Goal: Task Accomplishment & Management: Manage account settings

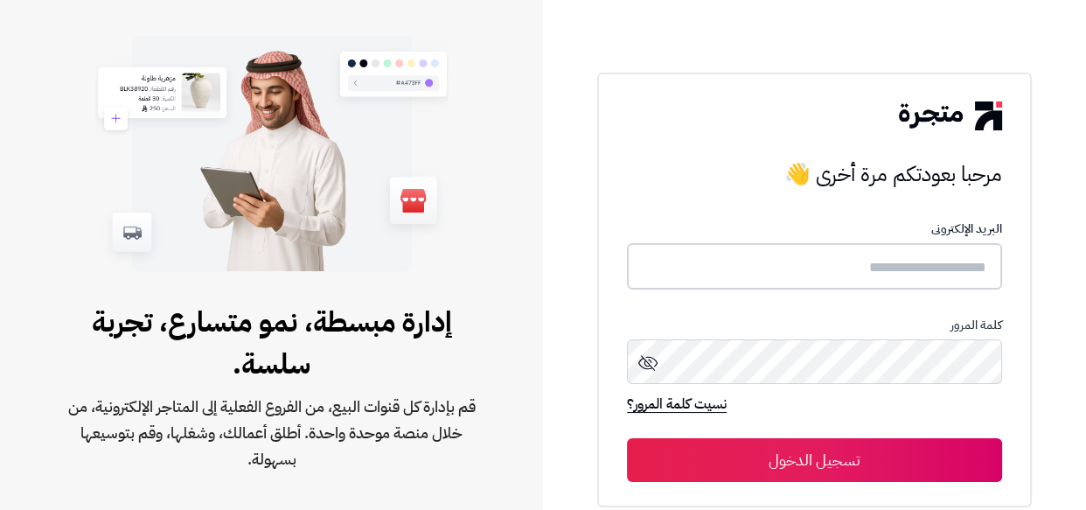
type input "**********"
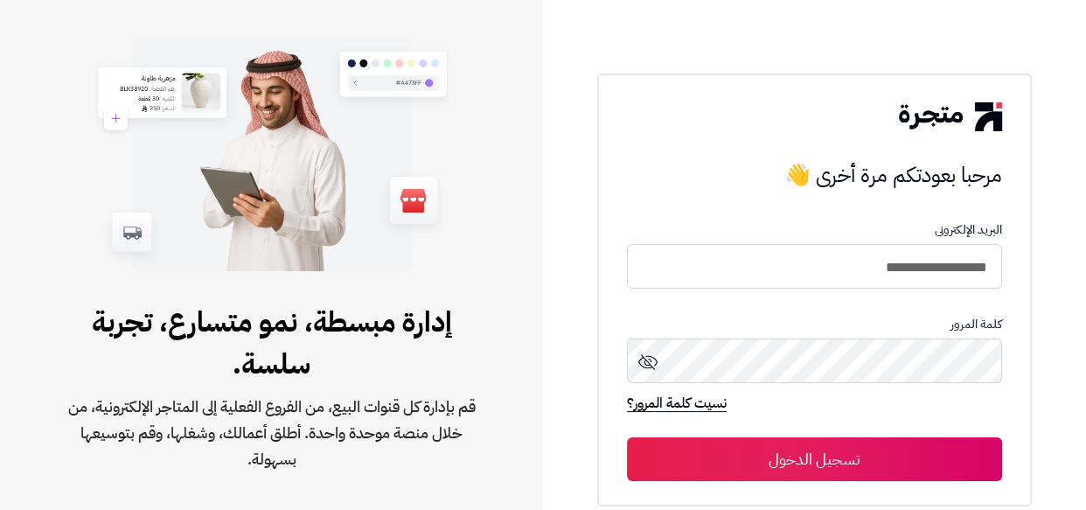
click at [751, 462] on button "تسجيل الدخول" at bounding box center [814, 459] width 375 height 44
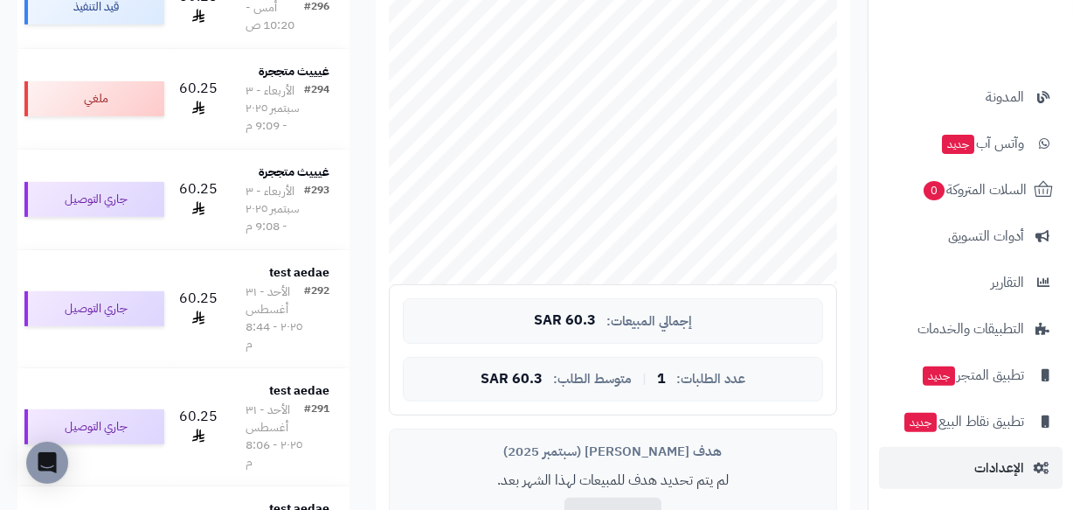
scroll to position [397, 0]
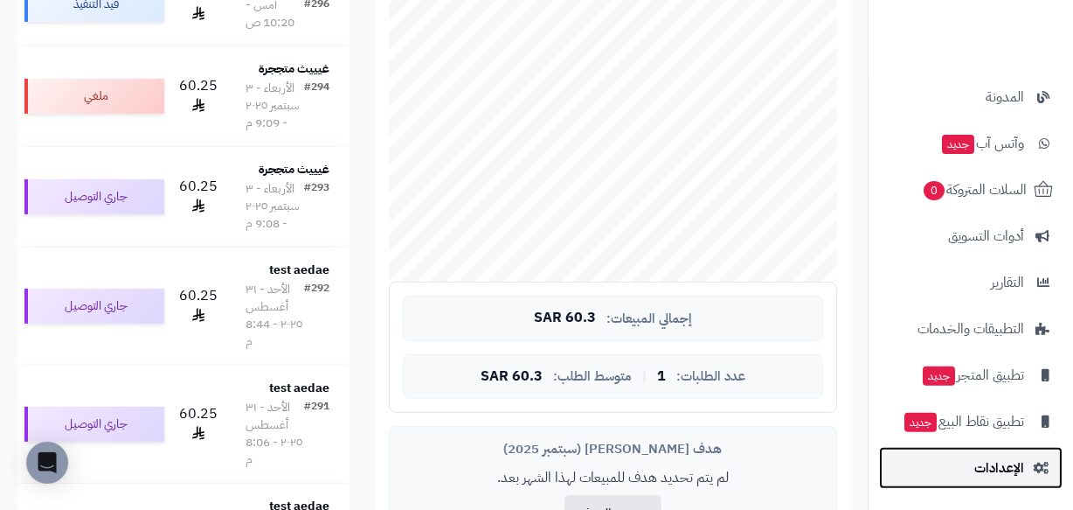
click at [996, 476] on span "الإعدادات" at bounding box center [1000, 467] width 50 height 24
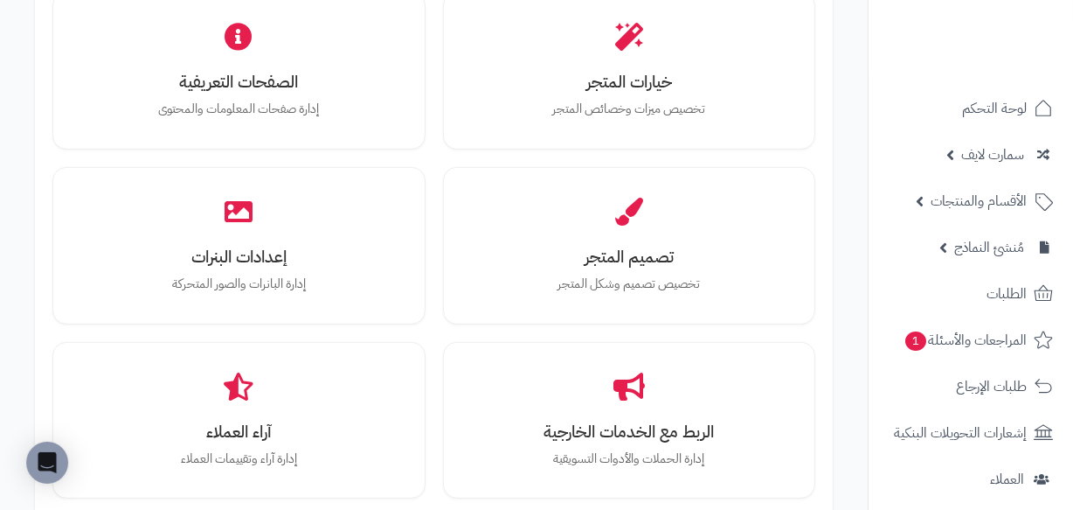
scroll to position [795, 0]
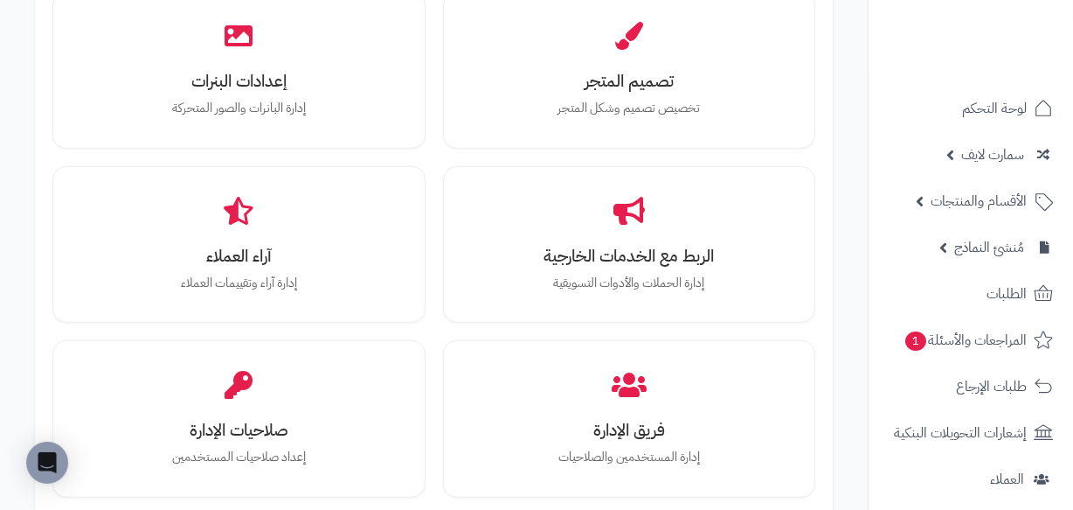
click at [434, 336] on div "خيارات المتجر تخصيص ميزات وخصائص المتجر الصفحات التعريفية إدارة صفحات المعلومات…" at bounding box center [433, 244] width 763 height 856
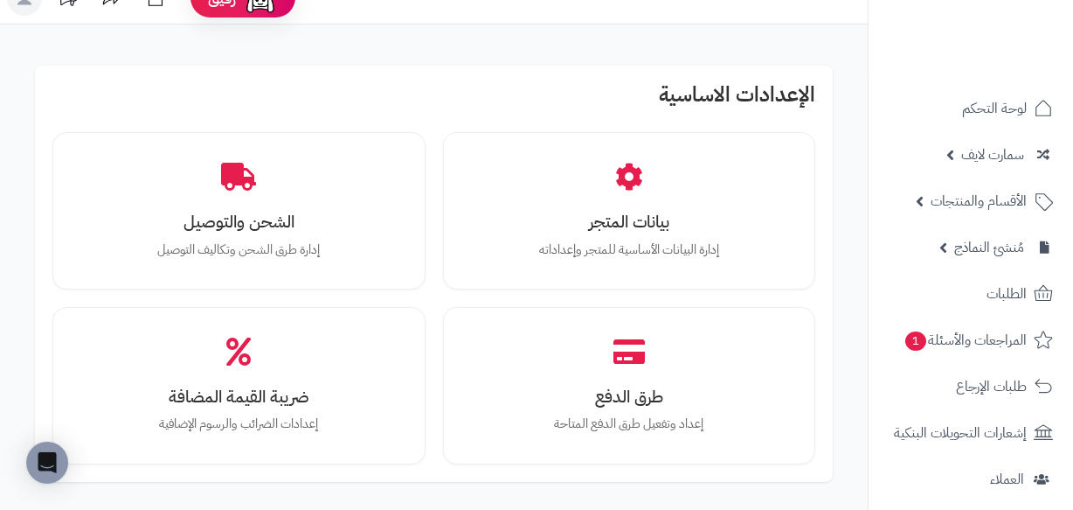
scroll to position [0, 0]
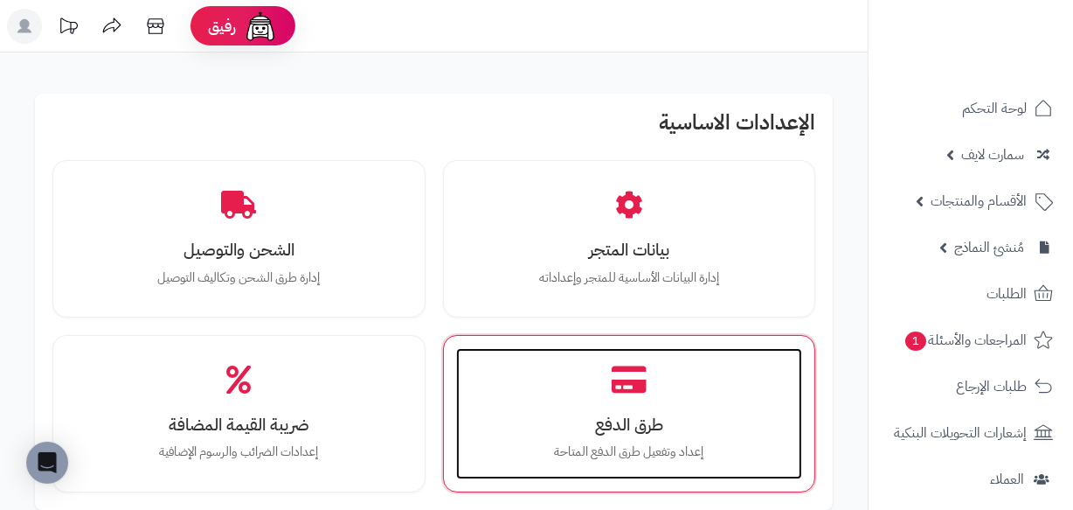
click at [520, 405] on div "طرق الدفع إعداد وتفعيل طرق الدفع المتاحة" at bounding box center [629, 413] width 347 height 131
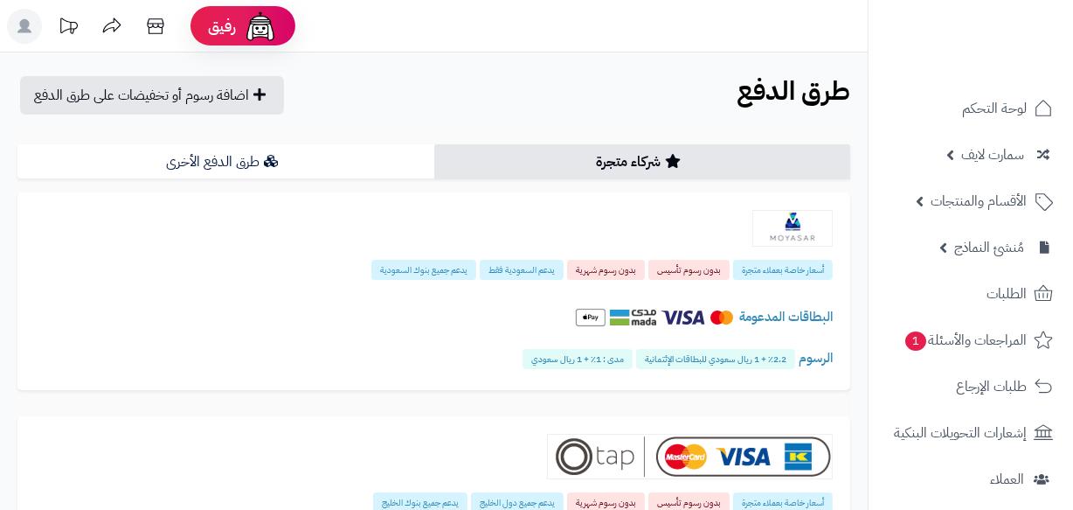
click at [255, 167] on link "طرق الدفع الأخرى" at bounding box center [225, 161] width 417 height 35
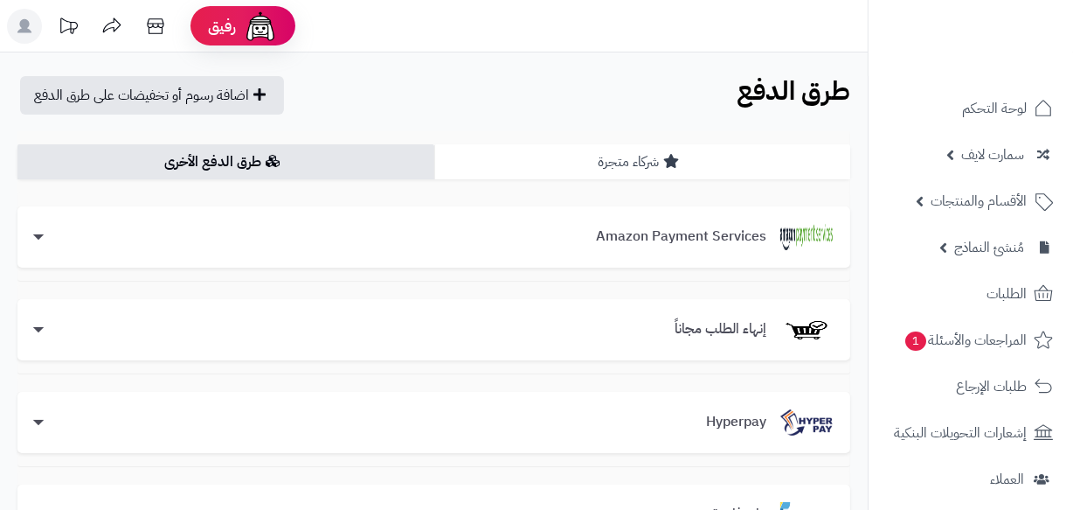
click at [538, 149] on link "شركاء متجرة" at bounding box center [642, 161] width 417 height 35
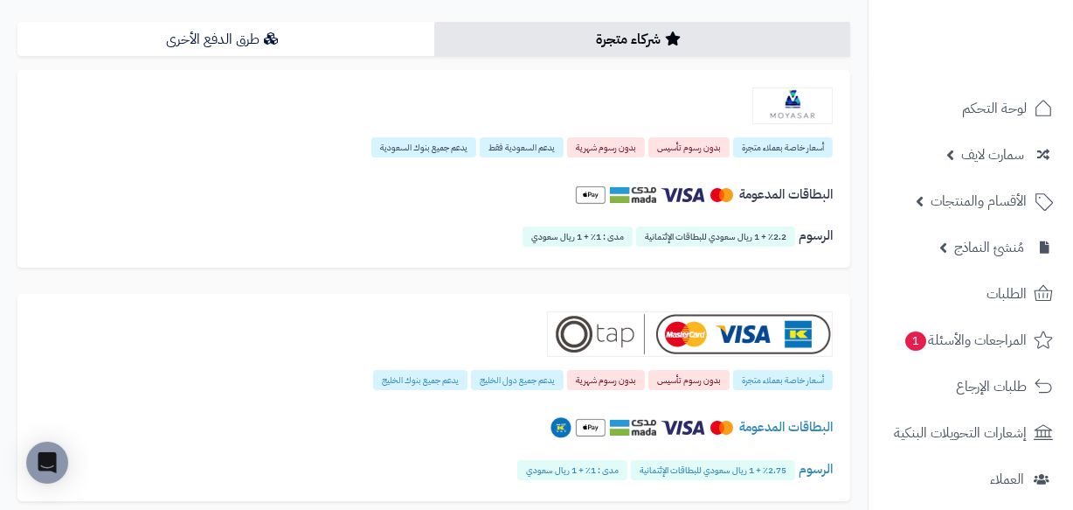
scroll to position [158, 0]
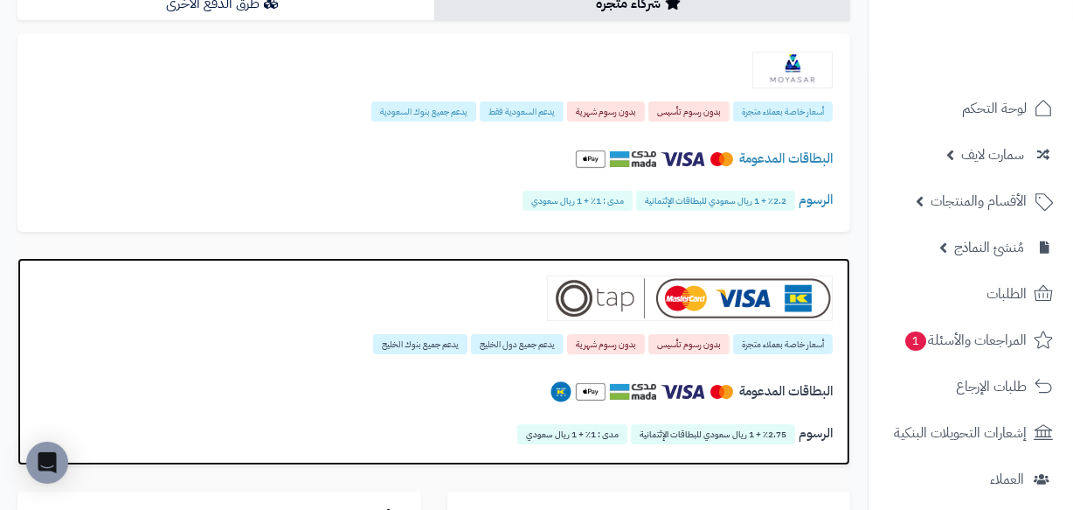
click at [469, 306] on div at bounding box center [434, 297] width 798 height 45
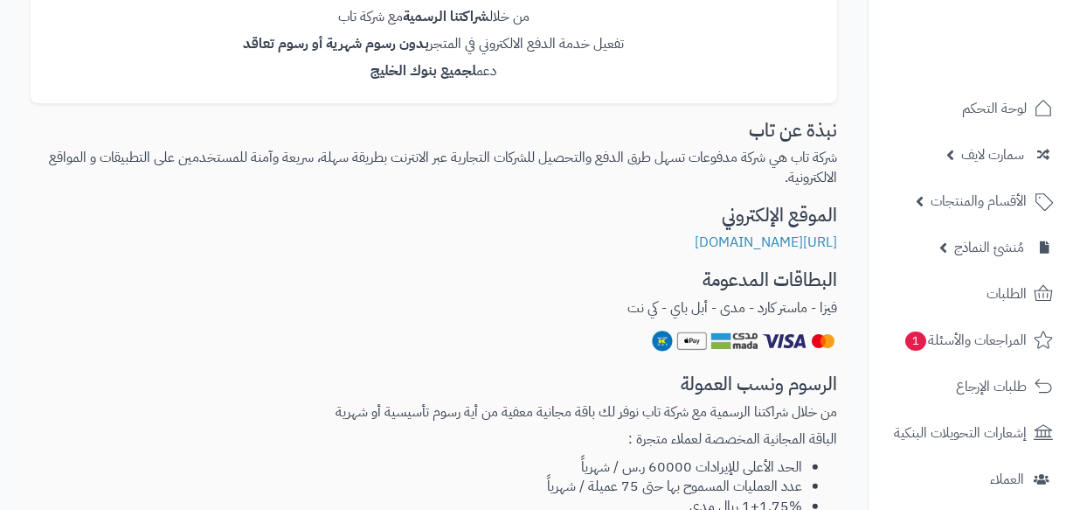
scroll to position [715, 0]
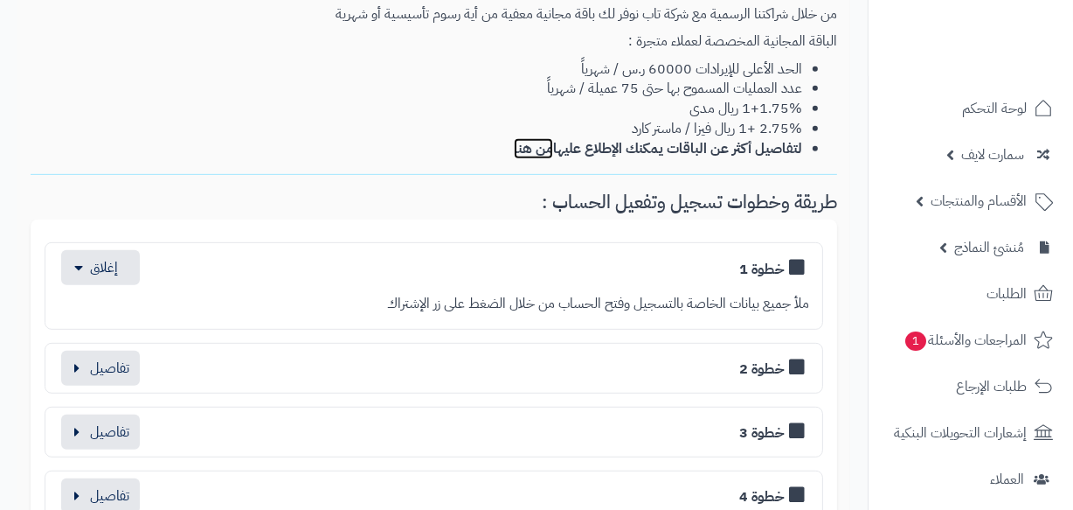
click at [527, 145] on link "من هنا" at bounding box center [533, 148] width 39 height 21
